Goal: Task Accomplishment & Management: Complete application form

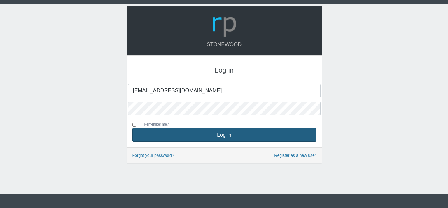
type input "[EMAIL_ADDRESS][DOMAIN_NAME]"
click at [217, 134] on button "Log in" at bounding box center [224, 134] width 184 height 13
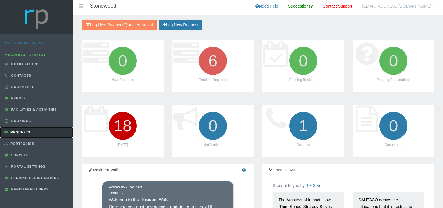
click at [27, 133] on link "Requests" at bounding box center [36, 131] width 73 height 11
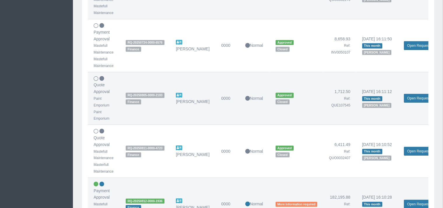
scroll to position [277, 0]
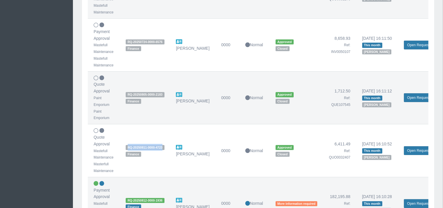
drag, startPoint x: 164, startPoint y: 146, endPoint x: 124, endPoint y: 147, distance: 39.7
click at [124, 147] on td "RQ-20250811-0000-4723 Finance" at bounding box center [145, 150] width 50 height 53
copy span "RQ-20250811-0000-4723"
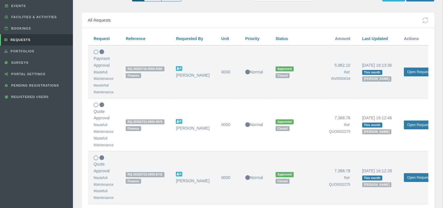
scroll to position [0, 0]
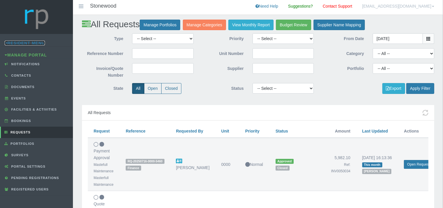
click at [26, 41] on link "Resident Menu" at bounding box center [25, 43] width 40 height 5
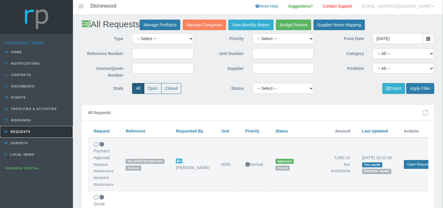
click at [28, 128] on link "Requests" at bounding box center [36, 131] width 73 height 11
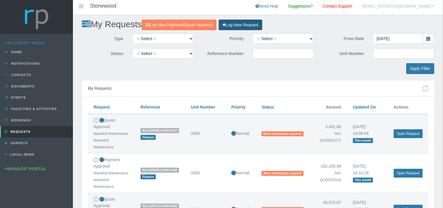
click at [253, 23] on link "Log New Request" at bounding box center [240, 25] width 43 height 11
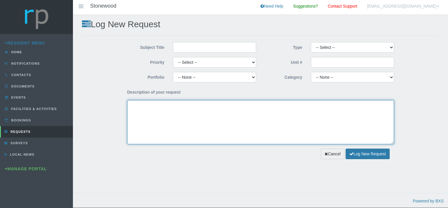
click at [157, 109] on textarea "Description of your request" at bounding box center [260, 122] width 267 height 44
paste textarea "RQ-20250811-0000-4723"
type textarea "RQ-20250811-0000-4723"
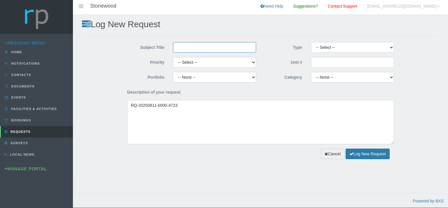
click at [187, 50] on input "Subject Title" at bounding box center [214, 47] width 83 height 11
type input "Mastefull Maintenance"
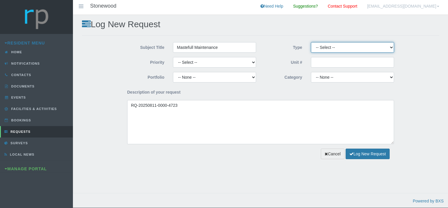
click at [311, 42] on select "-- Select -- Complaint Compliment Enquiry Request for maintenance Other (not li…" at bounding box center [352, 47] width 83 height 11
select select "PAYMENT"
click option "Payment Approval" at bounding box center [0, 0] width 0 height 0
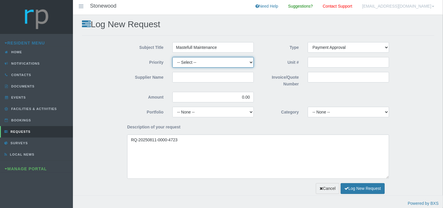
click at [172, 57] on select "-- Select -- High Low Normal" at bounding box center [212, 62] width 81 height 11
select select "MEDIUM"
click option "Normal" at bounding box center [0, 0] width 0 height 0
click at [184, 76] on input "Supplier Name" at bounding box center [212, 77] width 81 height 11
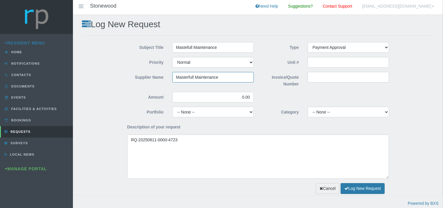
type input "Masterfull Maintenance"
drag, startPoint x: 252, startPoint y: 98, endPoint x: 233, endPoint y: 97, distance: 19.0
click at [233, 97] on input "0.00" at bounding box center [212, 97] width 81 height 11
click at [248, 97] on input "6411.59" at bounding box center [212, 97] width 81 height 11
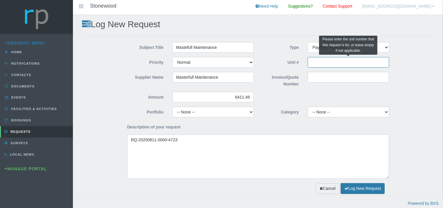
type input "6,411.49"
click at [326, 67] on input "Unit #" at bounding box center [348, 62] width 81 height 11
click at [318, 78] on input "Invoice/Quote Number" at bounding box center [348, 77] width 81 height 11
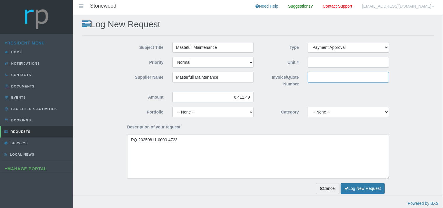
paste input "INV0050473"
type input "INV0050473"
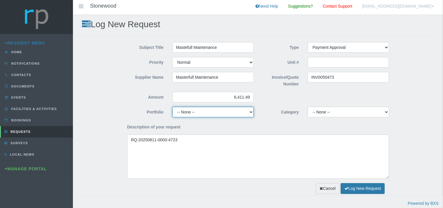
click at [172, 107] on select "-- None -- Chairperson Communication Estate Manager Finance Gardens Maintenance…" at bounding box center [212, 112] width 81 height 11
select select "FINANCE"
click option "Finance" at bounding box center [0, 0] width 0 height 0
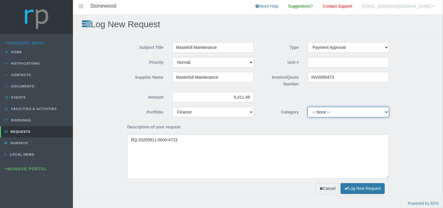
click at [308, 107] on select "-- None -- 10 YMP - Borehole 10 YMP - Fire Equipment 10 YMP - Garden upgrades 1…" at bounding box center [348, 112] width 81 height 11
select select "301822b8-e3d9-43d0-9818-93cde88f4bf0"
click option "10 YMP - Garden upgrades" at bounding box center [0, 0] width 0 height 0
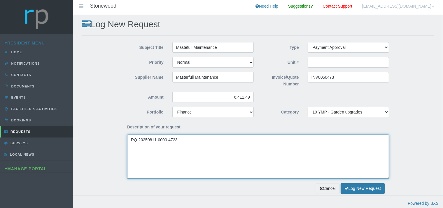
click at [130, 139] on textarea "RQ-20250811-0000-4723" at bounding box center [258, 156] width 262 height 44
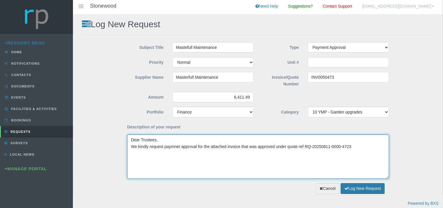
click at [276, 146] on textarea "Dear Trustees, We kindly request paymnet approval for the attached invoice that…" at bounding box center [258, 156] width 262 height 44
drag, startPoint x: 295, startPoint y: 146, endPoint x: 283, endPoint y: 146, distance: 12.6
click at [283, 146] on textarea "Dear Trustees, We kindly request paymnet approval for the attached invoice that…" at bounding box center [258, 156] width 262 height 44
click at [290, 151] on textarea "Dear Trustees, We kindly request paymnet approval for the attached invoice that…" at bounding box center [258, 156] width 262 height 44
drag, startPoint x: 295, startPoint y: 147, endPoint x: 284, endPoint y: 144, distance: 11.0
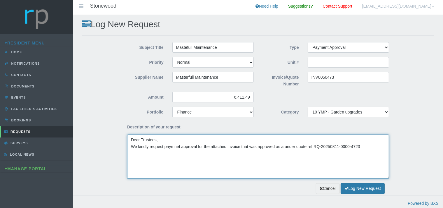
click at [284, 144] on textarea "Dear Trustees, We kindly request paymnet approval for the attached invoice that…" at bounding box center [258, 156] width 262 height 44
click at [295, 147] on textarea "Dear Trustees, We kindly request paymnet approval for the attached invoice that…" at bounding box center [258, 156] width 262 height 44
paste textarea "under"
click at [294, 146] on textarea "Dear Trustees, We kindly request paymnet approval for the attached invoice that…" at bounding box center [258, 156] width 262 height 44
click at [358, 147] on textarea "Dear Trustees, We kindly request paymnet approval for the attached invoice that…" at bounding box center [258, 156] width 262 height 44
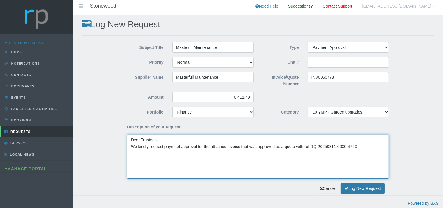
drag, startPoint x: 304, startPoint y: 147, endPoint x: 305, endPoint y: 152, distance: 5.3
click at [303, 149] on textarea "Dear Trustees, We kindly request paymnet approval for the attached invoice that…" at bounding box center [258, 156] width 262 height 44
type textarea "Dear Trustees, We kindly request paymnet approval for the attached invoice that…"
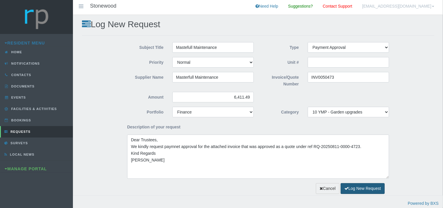
click at [365, 186] on button "Log New Request" at bounding box center [363, 188] width 44 height 11
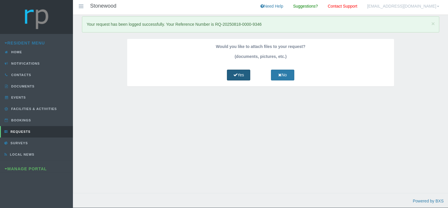
click at [242, 74] on link "Yes" at bounding box center [238, 74] width 23 height 11
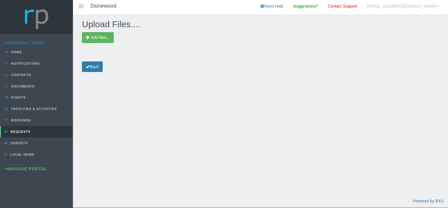
click at [105, 30] on div "Upload Files.... Add files... Back" at bounding box center [260, 109] width 375 height 189
click at [105, 34] on span "Add files..." at bounding box center [98, 37] width 32 height 11
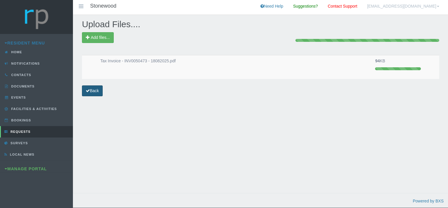
click at [93, 90] on link "Back" at bounding box center [92, 90] width 21 height 11
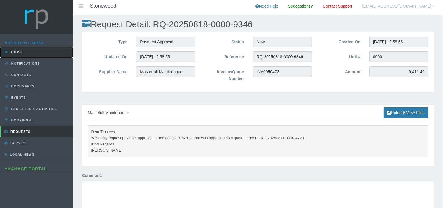
click at [18, 54] on span "Home" at bounding box center [16, 52] width 12 height 4
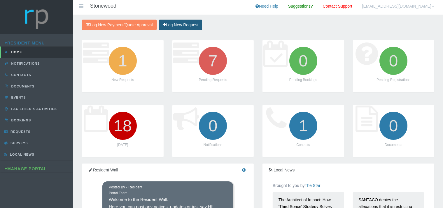
click at [177, 25] on link "Log New Request" at bounding box center [180, 25] width 43 height 11
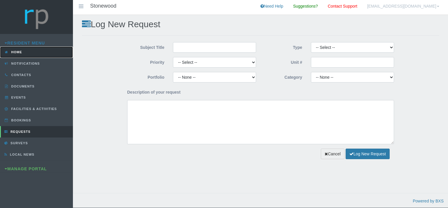
click at [36, 51] on link "Home" at bounding box center [36, 51] width 73 height 11
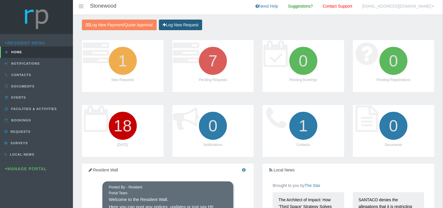
click at [174, 24] on link "Log New Request" at bounding box center [180, 25] width 43 height 11
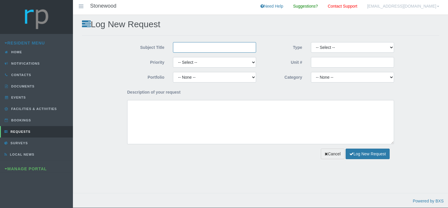
click at [186, 49] on input "Subject Title" at bounding box center [214, 47] width 83 height 11
type input "Paint Emporium"
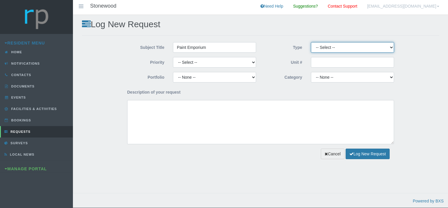
click at [311, 42] on select "-- Select -- Complaint Compliment Enquiry Request for maintenance Other (not li…" at bounding box center [352, 47] width 83 height 11
select select "QUOTE"
click option "Quote Approval" at bounding box center [0, 0] width 0 height 0
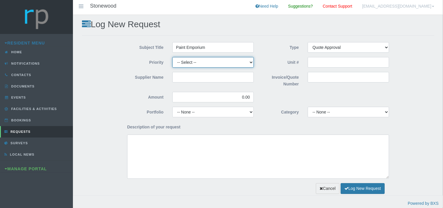
click at [172, 57] on select "-- Select -- High Low Normal" at bounding box center [212, 62] width 81 height 11
select select "MEDIUM"
click option "Normal" at bounding box center [0, 0] width 0 height 0
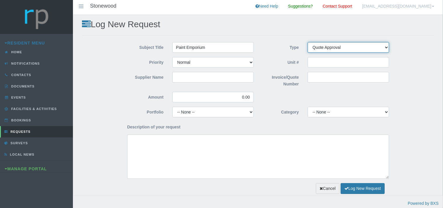
click at [308, 42] on select "-- Select -- Complaint Compliment Enquiry Request for maintenance Other (not li…" at bounding box center [348, 47] width 81 height 11
click option "Quote Approval" at bounding box center [0, 0] width 0 height 0
click at [189, 78] on input "Supplier Name" at bounding box center [212, 77] width 81 height 11
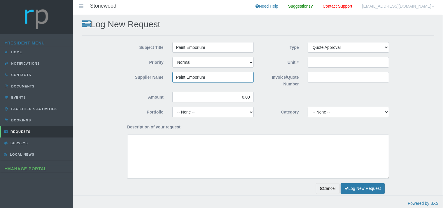
type input "Paint Emporium"
click at [310, 78] on input "Invoice/Quote Number" at bounding box center [348, 77] width 81 height 11
click at [318, 76] on input "Invoice/Quote Number" at bounding box center [348, 77] width 81 height 11
type input "U"
click at [323, 76] on input "QUO" at bounding box center [348, 77] width 81 height 11
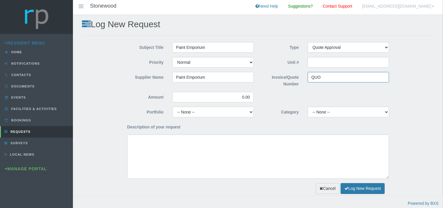
paste input "107939"
type input "QUO107939"
drag, startPoint x: 251, startPoint y: 99, endPoint x: 237, endPoint y: 96, distance: 13.7
click at [238, 96] on input "0.00" at bounding box center [212, 97] width 81 height 11
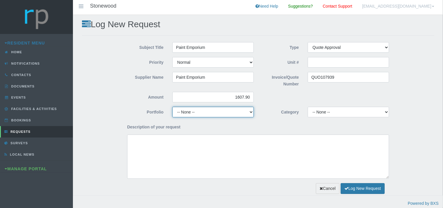
type input "1,607.90"
click at [172, 107] on select "-- None -- Chairperson Communication Estate Manager Finance Gardens Maintenance…" at bounding box center [212, 112] width 81 height 11
click option "Maintenance" at bounding box center [0, 0] width 0 height 0
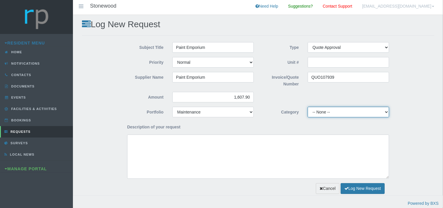
click at [308, 107] on select "-- None -- 10 YMP - Borehole 10 YMP - Fire Equipment 10 YMP - Garden upgrades 1…" at bounding box center [348, 112] width 81 height 11
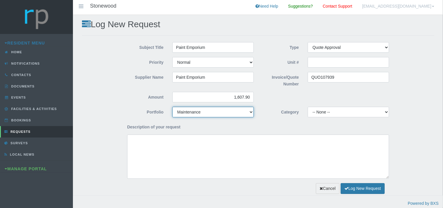
click at [172, 107] on select "-- None -- Chairperson Communication Estate Manager Finance Gardens Maintenance…" at bounding box center [212, 112] width 81 height 11
select select "FINANCE"
click option "Finance" at bounding box center [0, 0] width 0 height 0
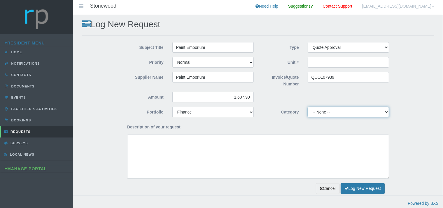
click at [308, 107] on select "-- None -- 10 YMP - Borehole 10 YMP - Fire Equipment 10 YMP - Garden upgrades 1…" at bounding box center [348, 112] width 81 height 11
select select "cab8aa4e-bb73-4359-86fe-91ba2ec4f15c"
click option "10 YMP - General Maintenance, DSTV Repairs, Paving & Other" at bounding box center [0, 0] width 0 height 0
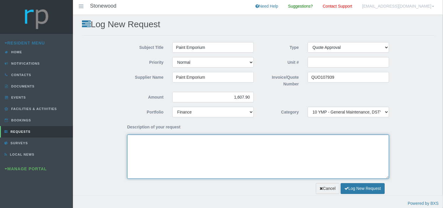
click at [162, 139] on textarea "Description of your request" at bounding box center [258, 156] width 262 height 44
click at [223, 147] on textarea "Dear Trustees, We kindly request approval for the attached quote" at bounding box center [258, 156] width 262 height 44
paste textarea "quotation for stock to be kept onsite for carport touch ups"
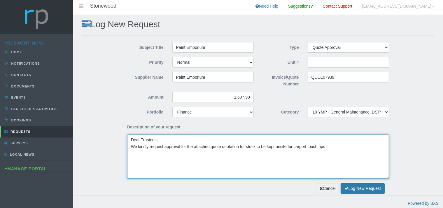
click at [221, 147] on textarea "Dear Trustees, We kindly request approval for the attached quote quotation for …" at bounding box center [258, 156] width 262 height 44
click at [233, 147] on textarea "Dear Trustees, We kindly request approval for the attached quotation for stock …" at bounding box center [258, 156] width 262 height 44
click at [313, 148] on textarea "Dear Trustees, We kindly request approval for the attached quotation of stock t…" at bounding box center [258, 156] width 262 height 44
type textarea "Dear Trustees, We kindly request approval for the attached quotation of stock t…"
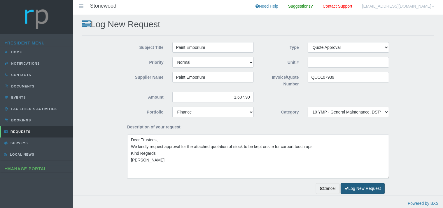
click at [370, 187] on button "Log New Request" at bounding box center [363, 188] width 44 height 11
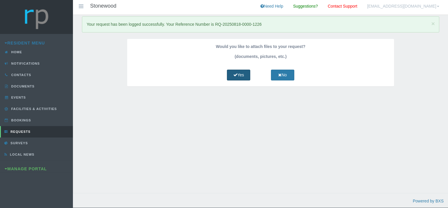
click at [242, 75] on link "Yes" at bounding box center [238, 74] width 23 height 11
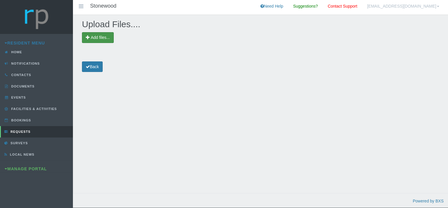
click at [107, 36] on span "Add files..." at bounding box center [100, 37] width 19 height 5
